Goal: Task Accomplishment & Management: Manage account settings

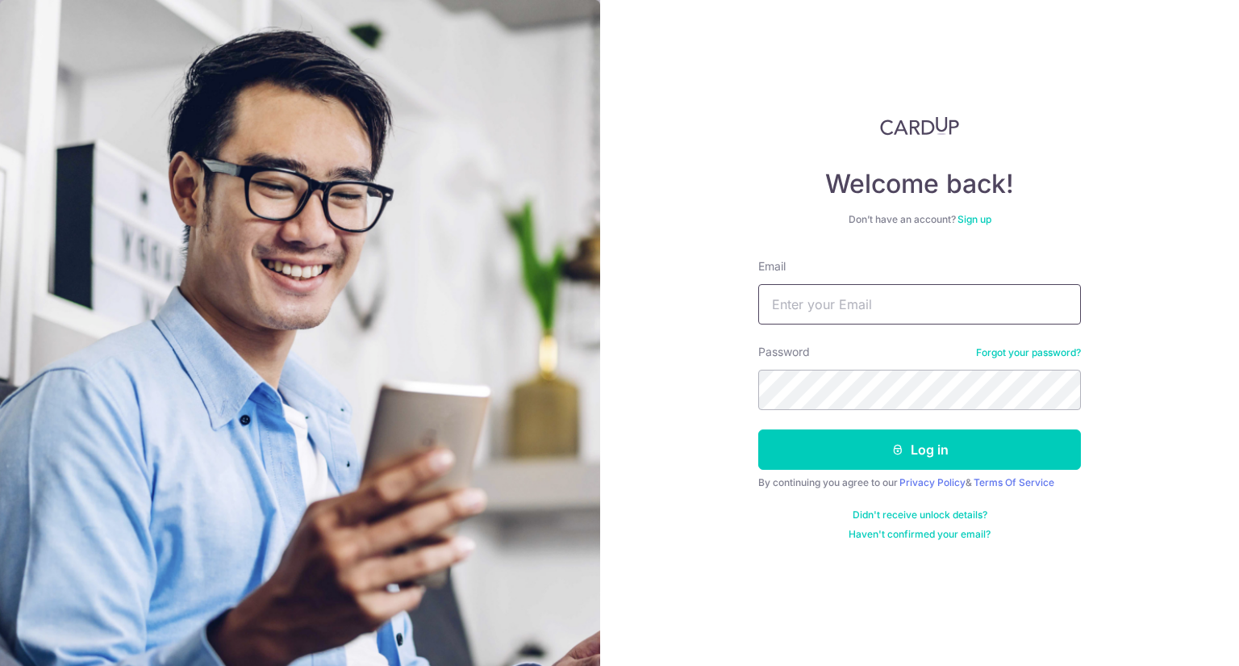
click at [837, 303] on input "Email" at bounding box center [919, 304] width 323 height 40
type input "[EMAIL_ADDRESS][DOMAIN_NAME]"
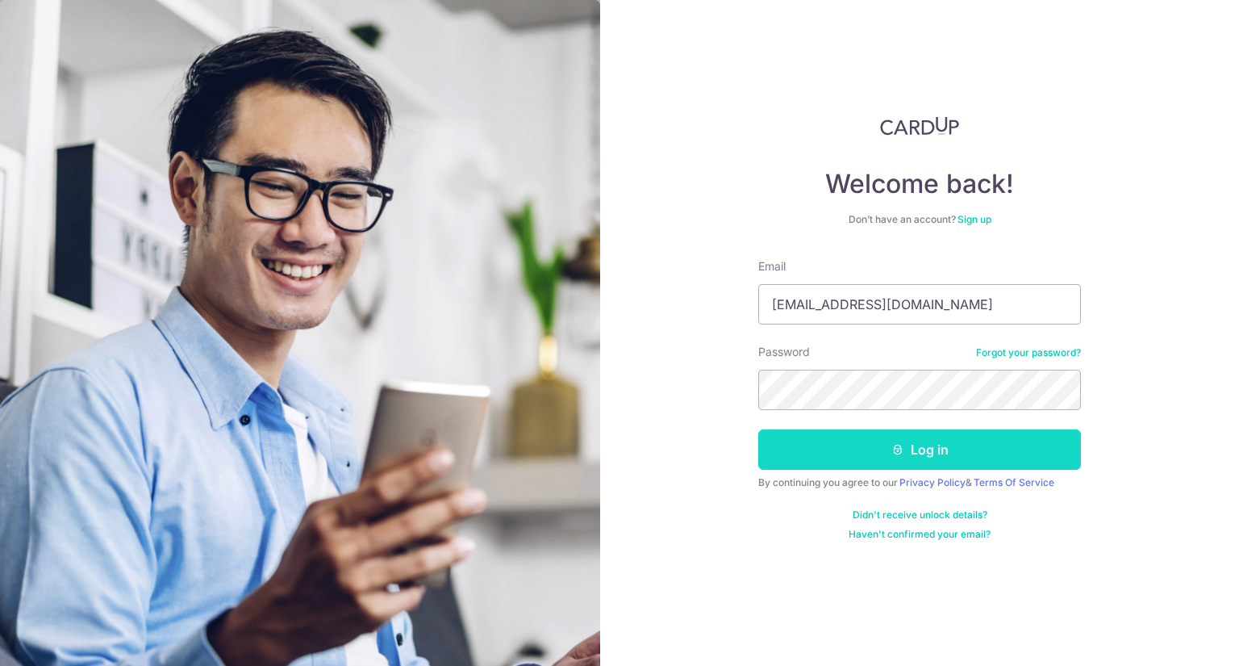
click at [958, 448] on button "Log in" at bounding box center [919, 449] width 323 height 40
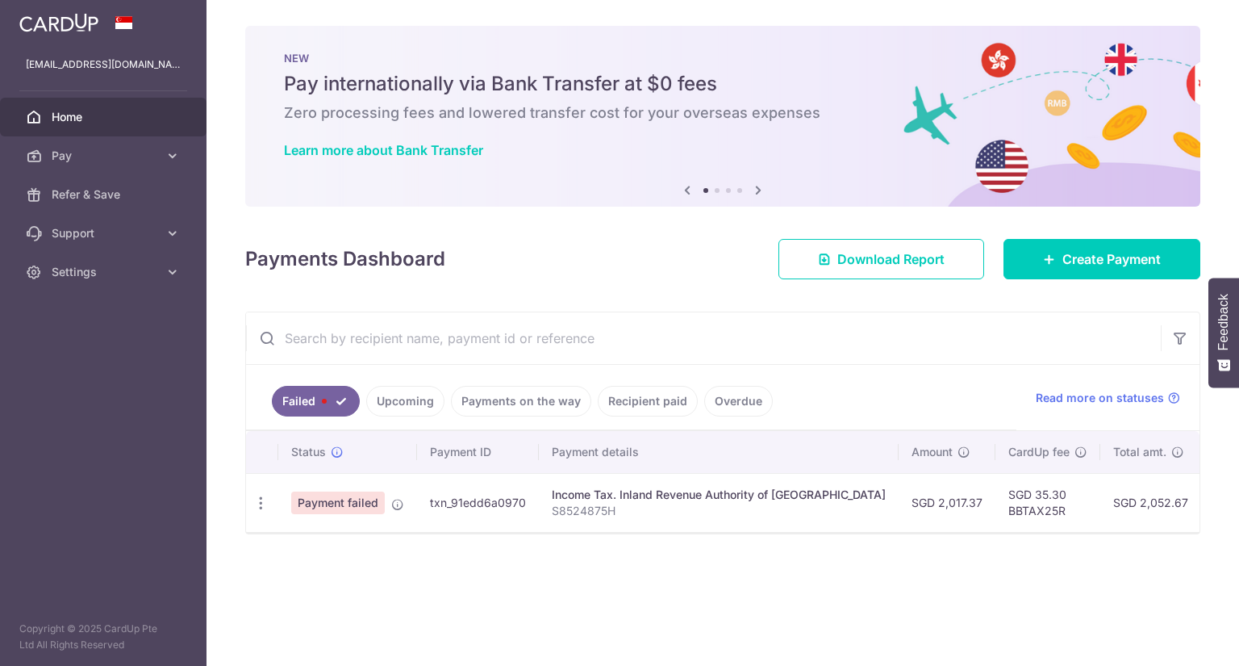
click at [614, 503] on p "S8524875H" at bounding box center [719, 511] width 334 height 16
click at [357, 498] on span "Payment failed" at bounding box center [338, 502] width 94 height 23
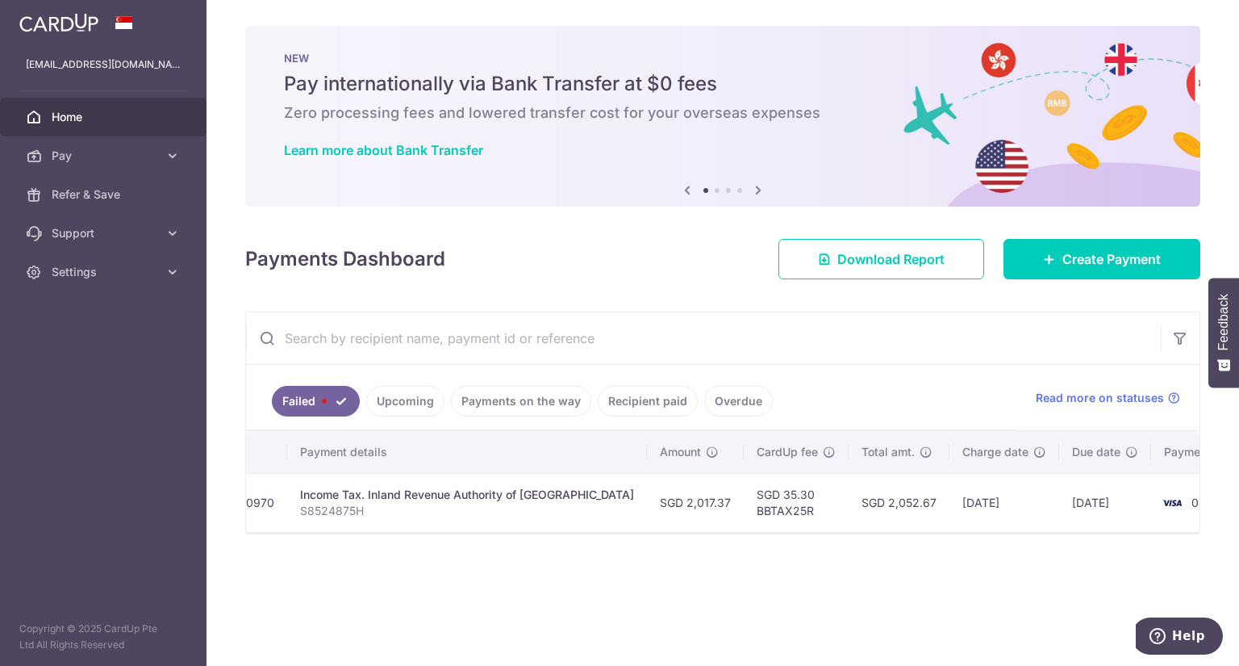
scroll to position [0, 257]
click at [944, 503] on td "[DATE]" at bounding box center [999, 502] width 110 height 59
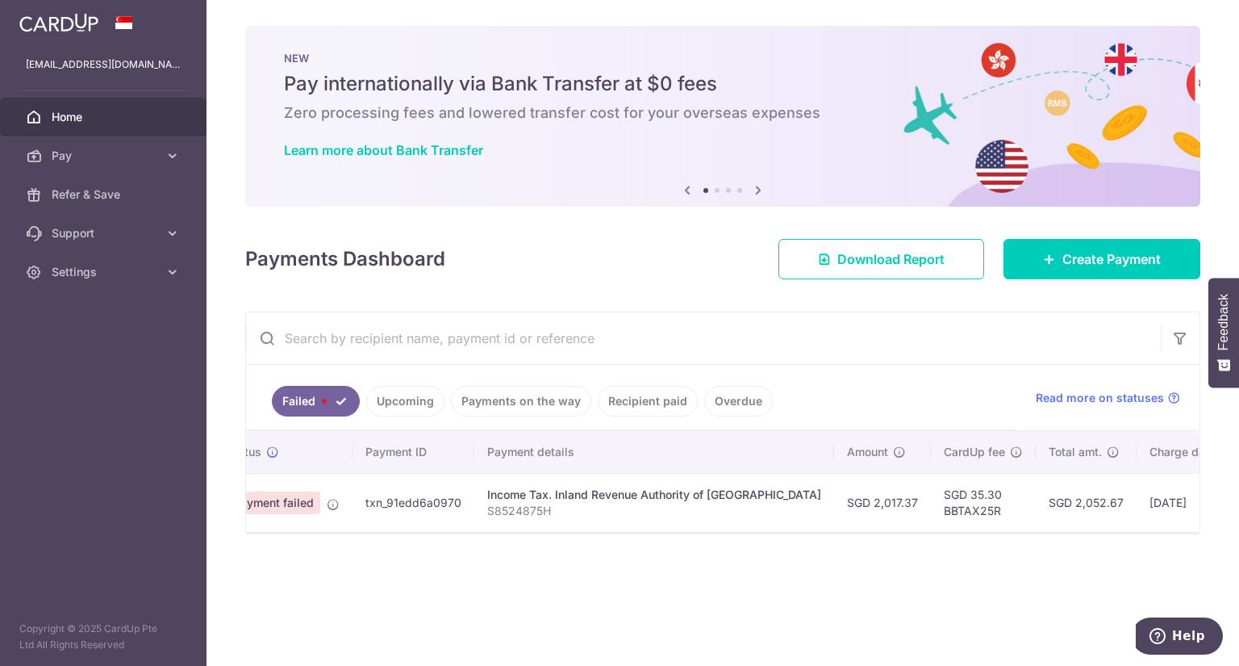
scroll to position [0, 0]
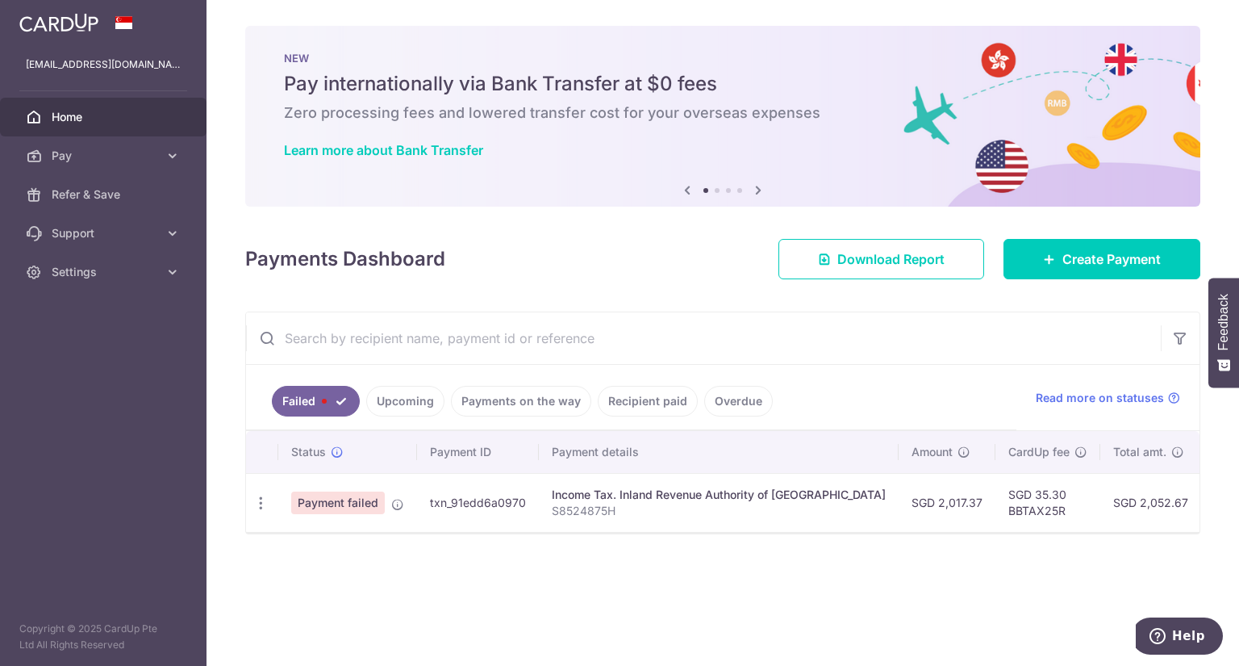
click at [318, 499] on span "Payment failed" at bounding box center [338, 502] width 94 height 23
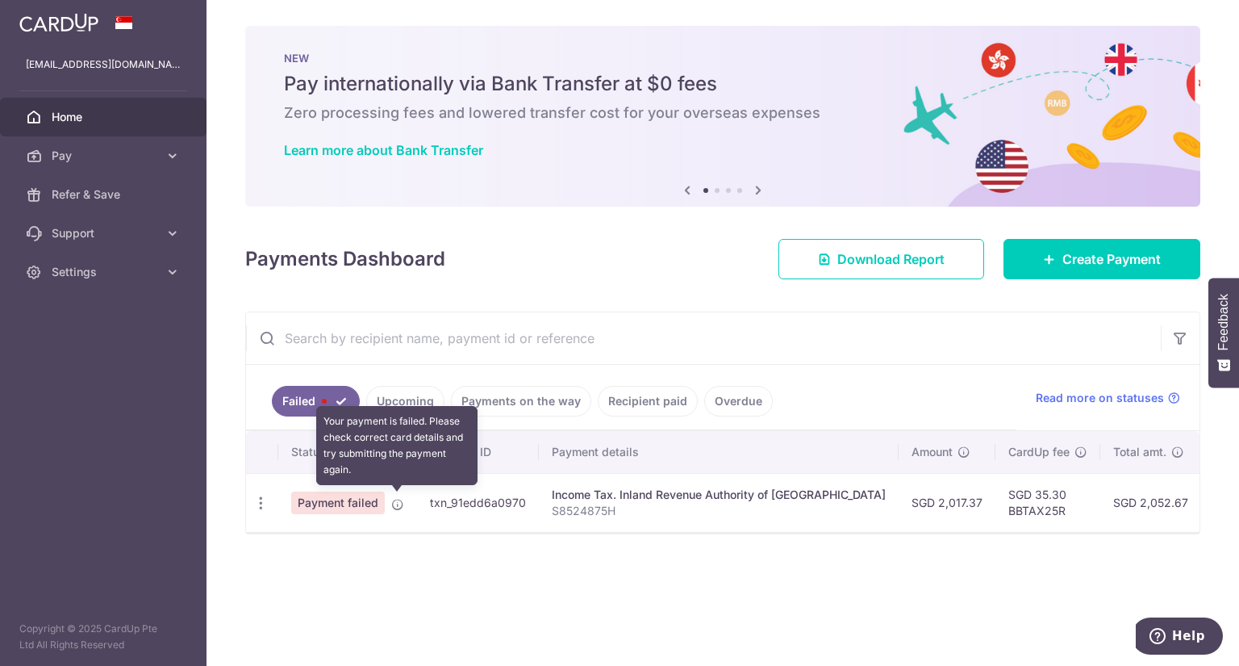
click at [400, 507] on icon at bounding box center [397, 504] width 13 height 13
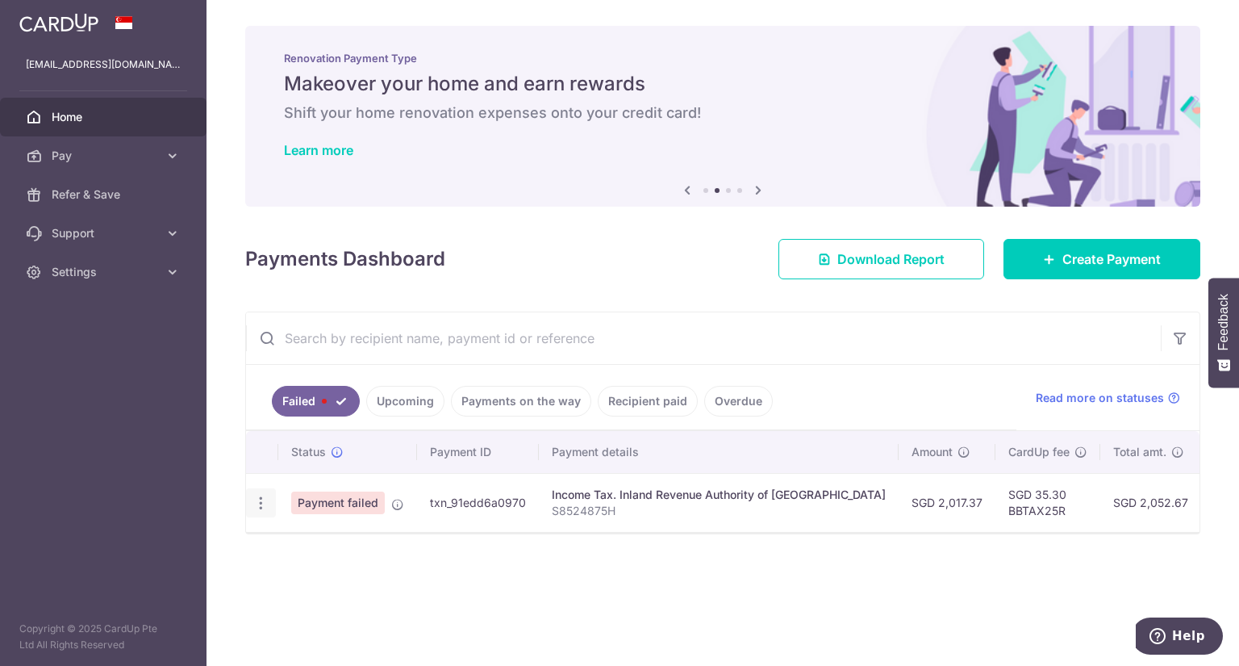
click at [248, 489] on div "Update payment" at bounding box center [261, 503] width 30 height 30
click at [257, 504] on icon "button" at bounding box center [261, 503] width 17 height 17
click at [299, 554] on span "Update payment" at bounding box center [347, 546] width 110 height 19
radio input "true"
type input "2,017.37"
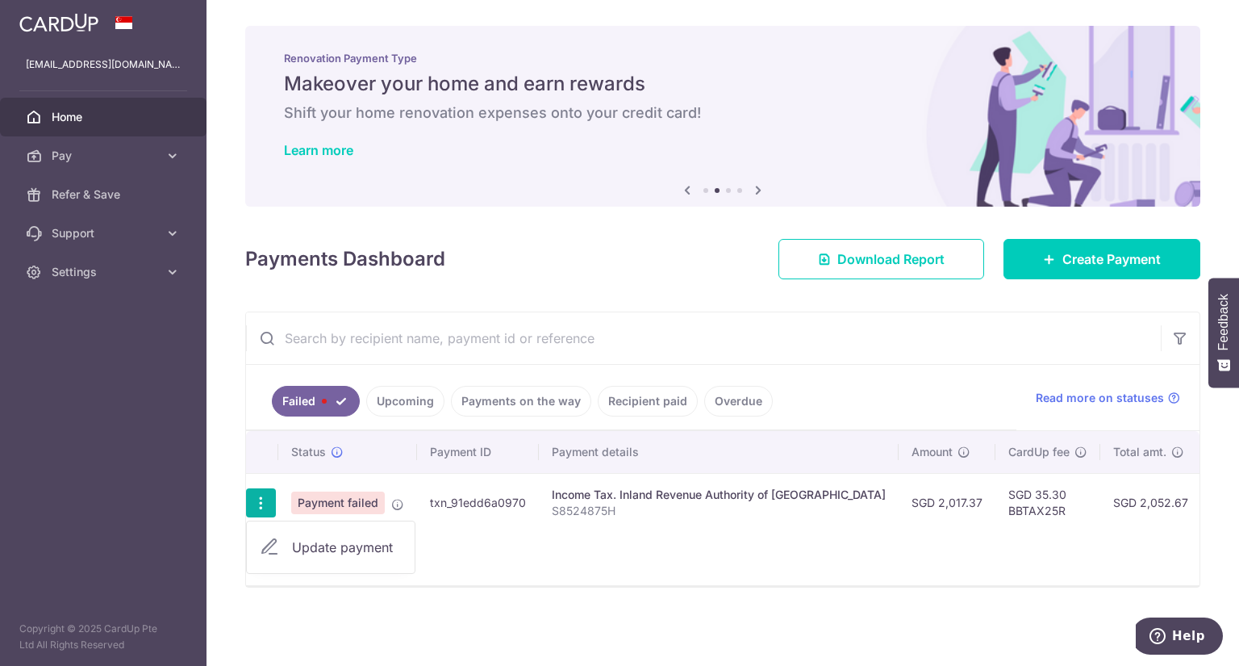
type input "S8524875H"
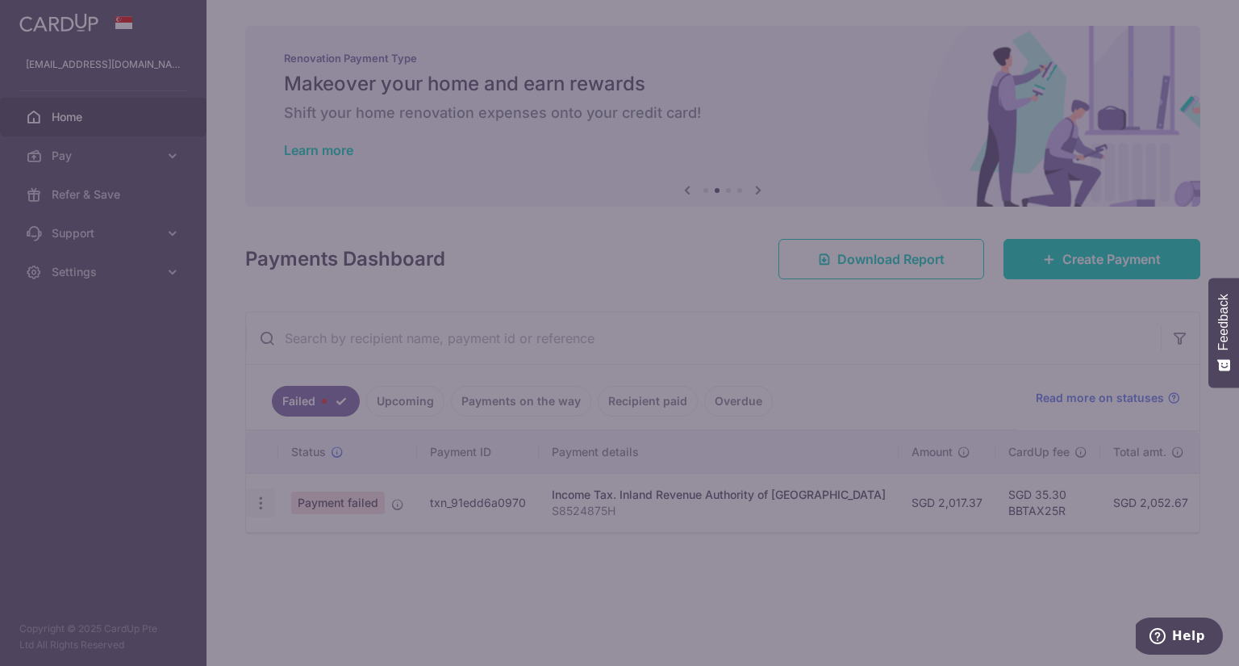
type input "BBTAX25R"
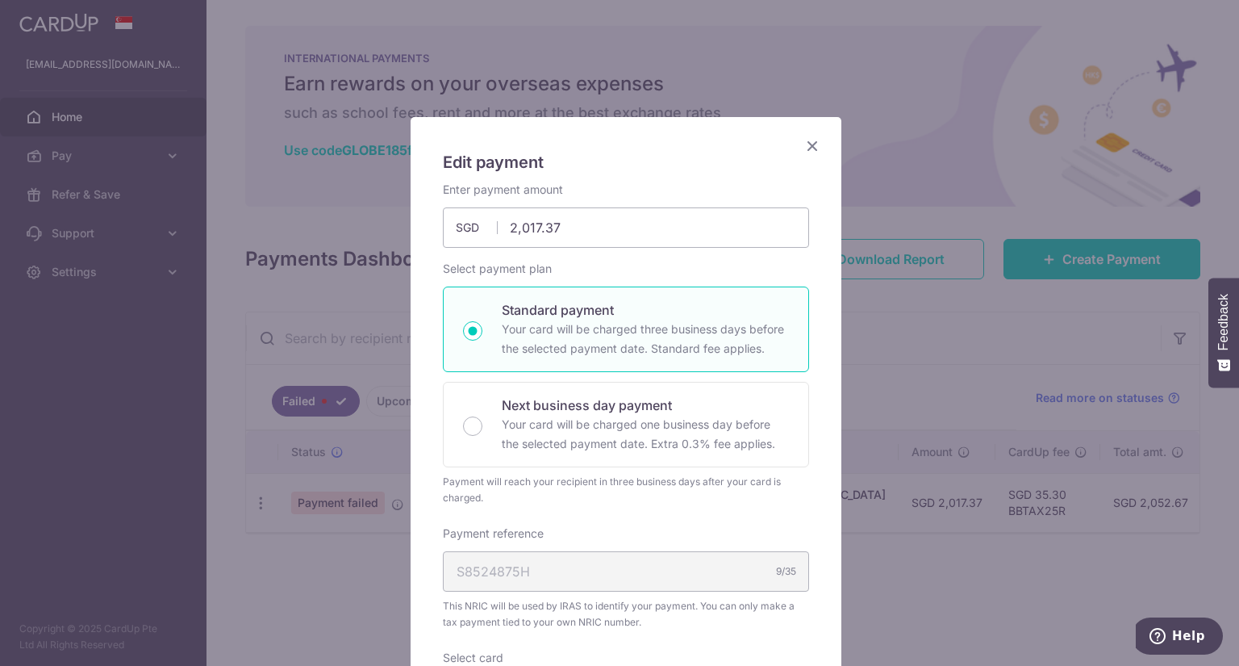
click at [803, 151] on icon "Close" at bounding box center [812, 146] width 19 height 20
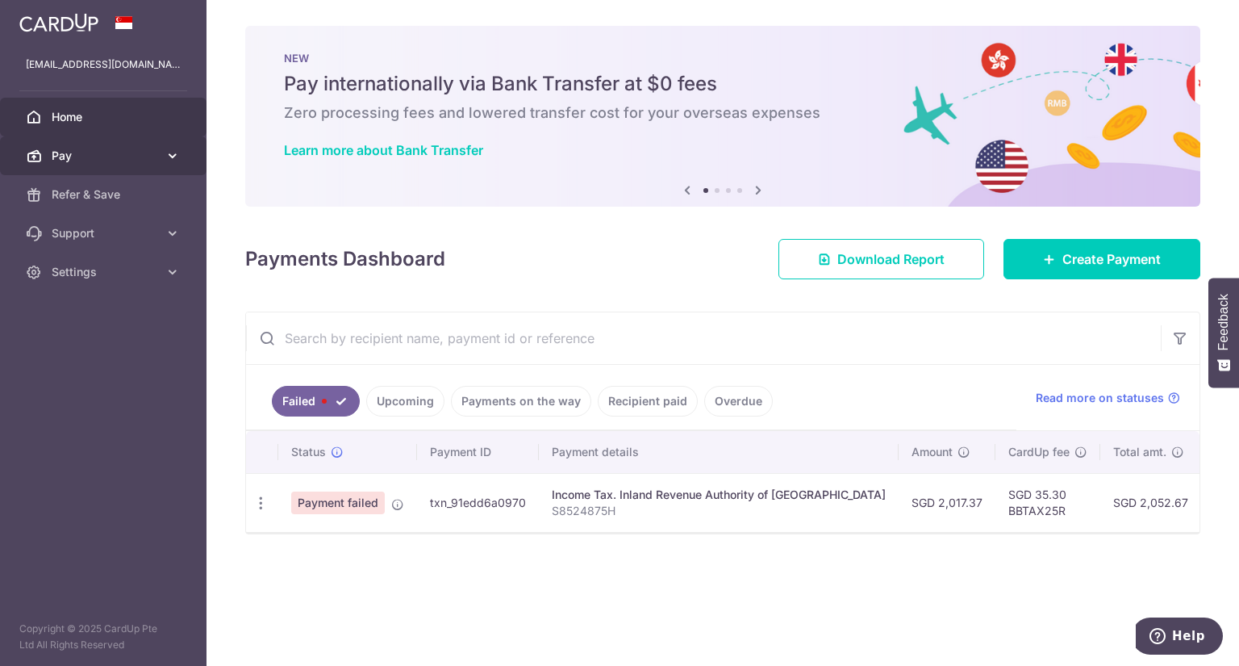
click at [127, 159] on span "Pay" at bounding box center [105, 156] width 107 height 16
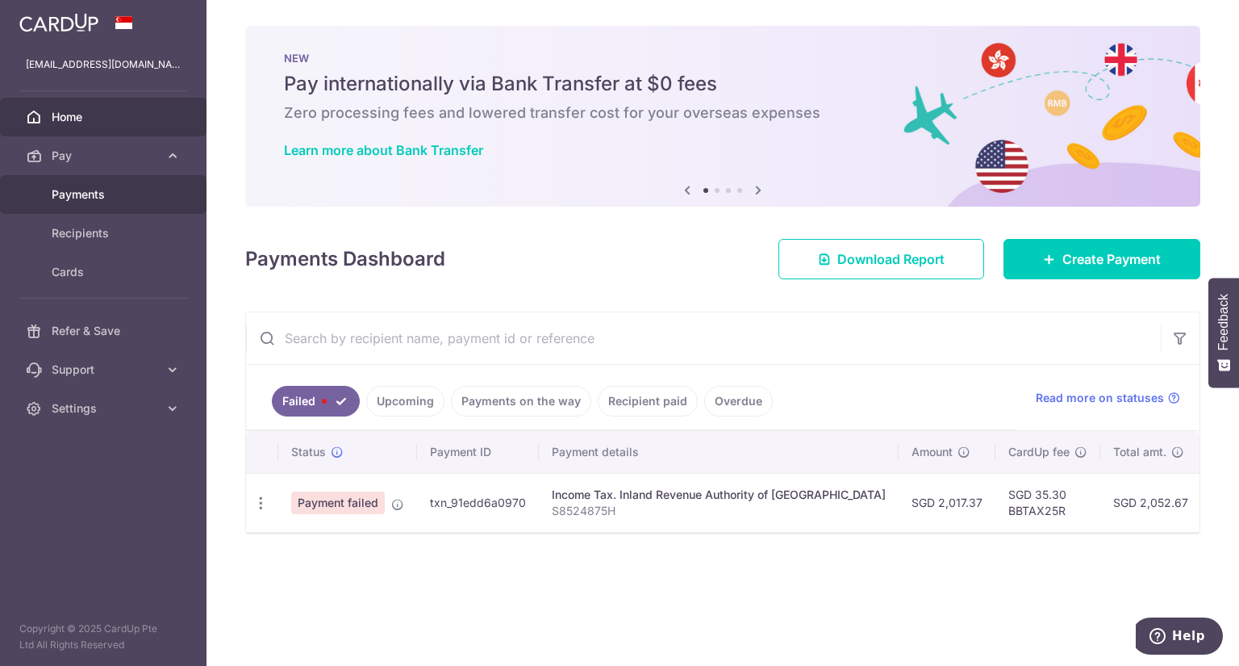
click at [91, 191] on span "Payments" at bounding box center [105, 194] width 107 height 16
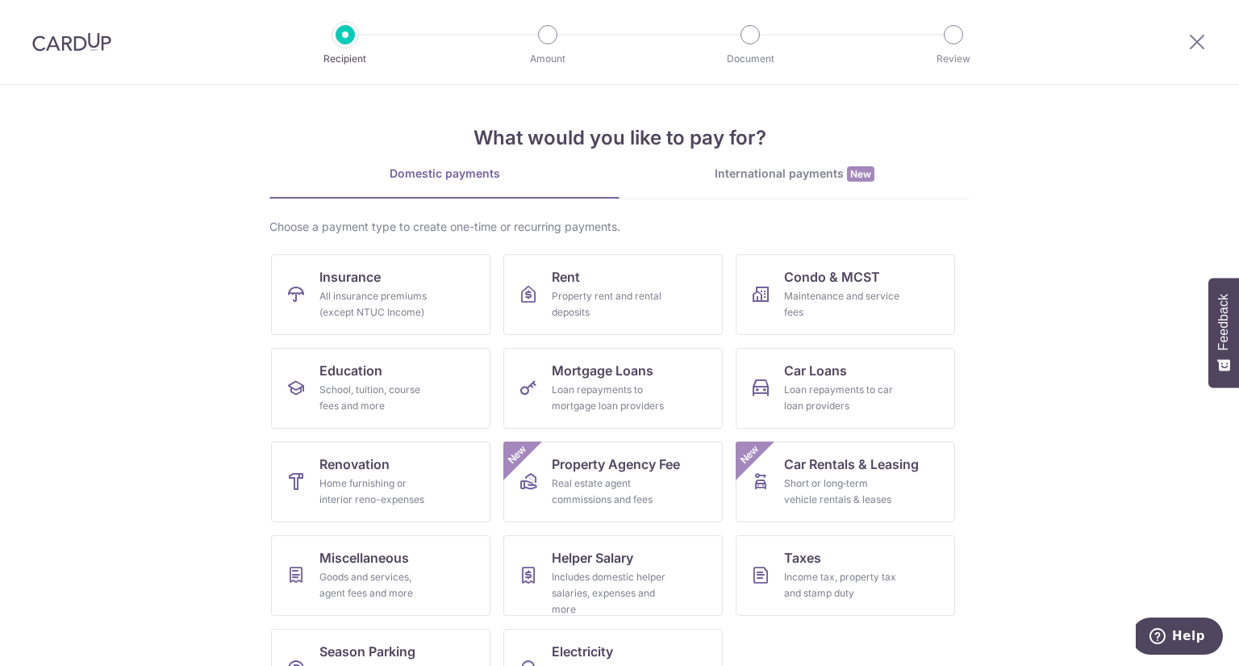
click at [1211, 38] on div at bounding box center [1197, 42] width 84 height 84
click at [1205, 38] on icon at bounding box center [1197, 41] width 19 height 20
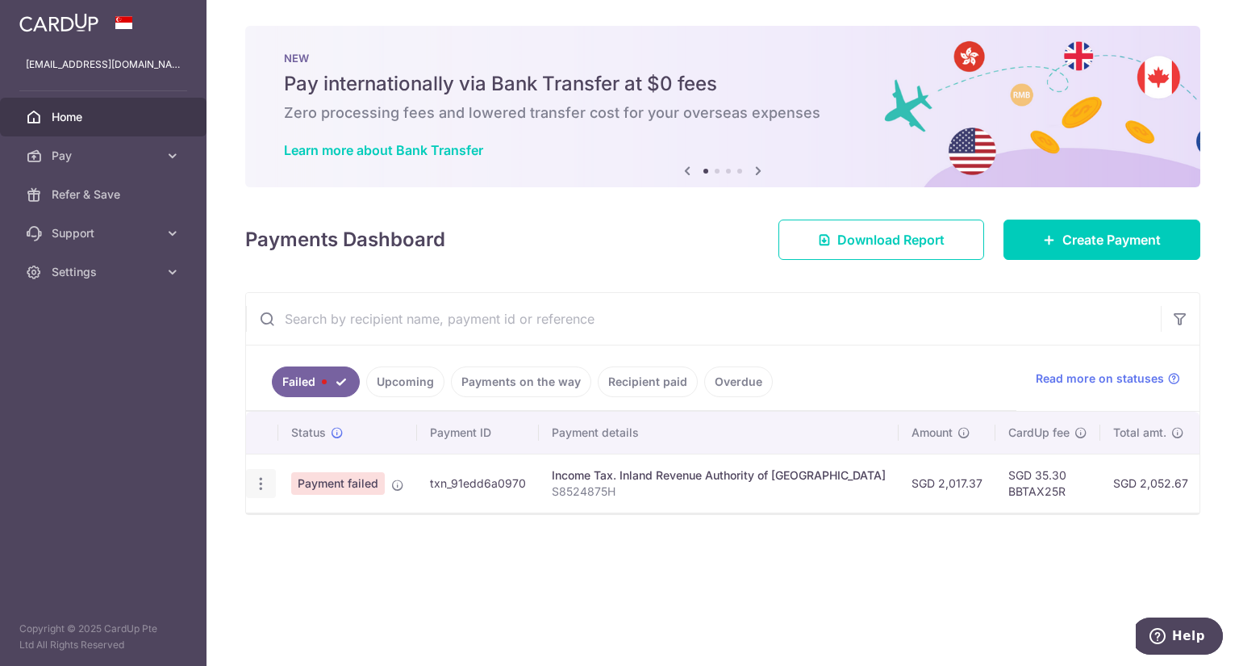
click at [261, 470] on div "Update payment" at bounding box center [261, 484] width 30 height 30
click at [261, 485] on icon "button" at bounding box center [261, 483] width 17 height 17
click at [306, 523] on span "Update payment" at bounding box center [347, 527] width 110 height 19
radio input "true"
type input "2,017.37"
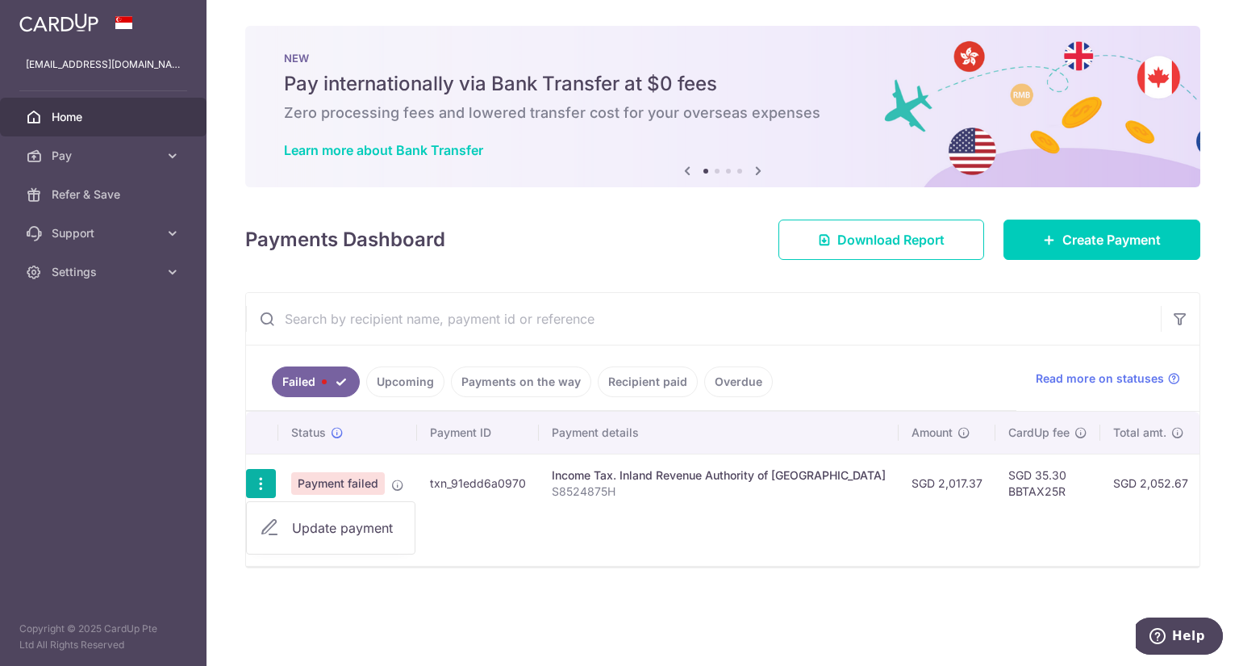
type input "S8524875H"
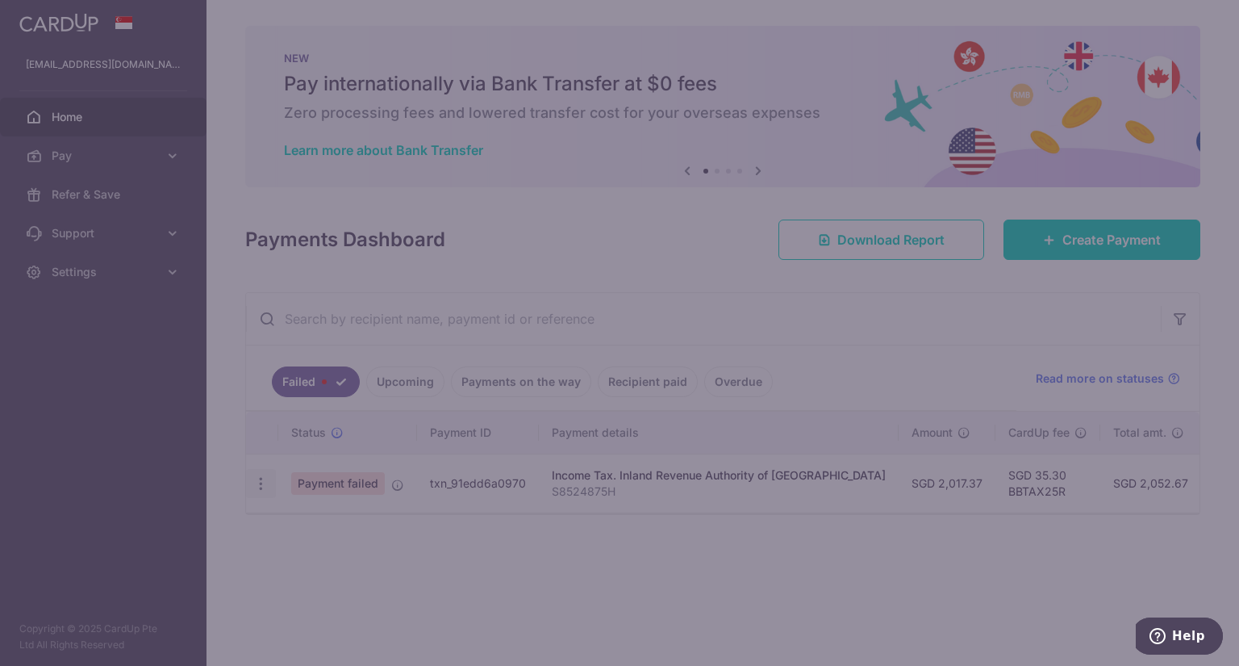
type input "BBTAX25R"
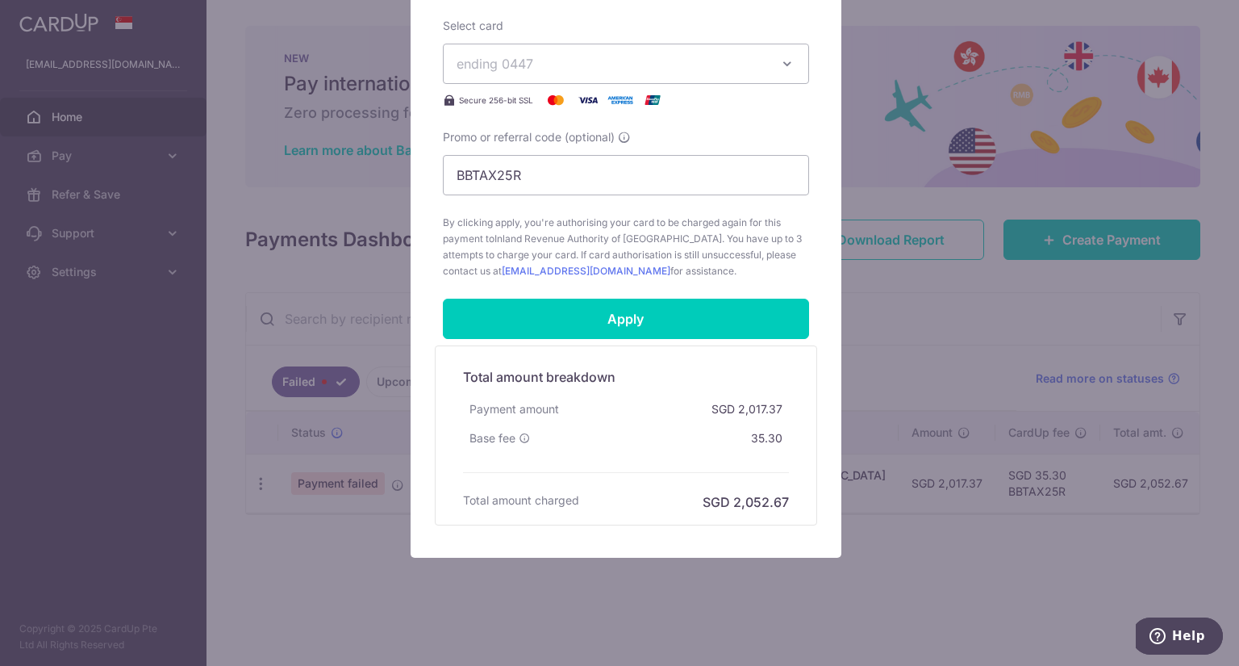
scroll to position [638, 0]
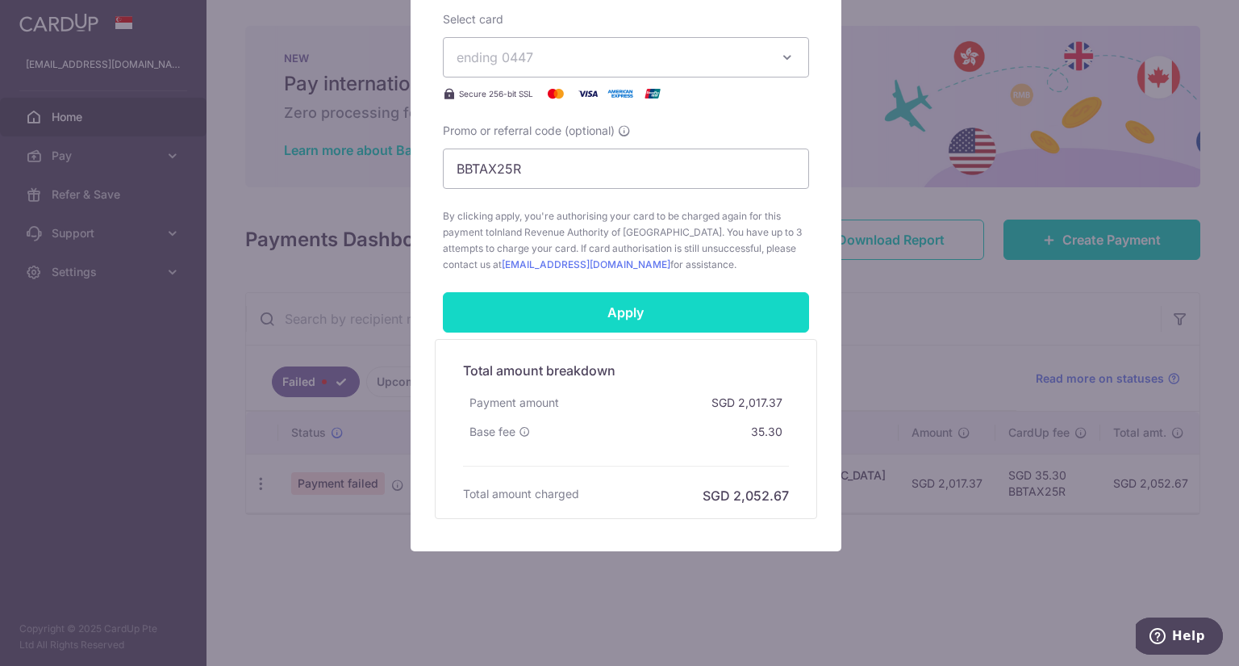
click at [653, 303] on input "Apply" at bounding box center [626, 312] width 366 height 40
